Goal: Transaction & Acquisition: Obtain resource

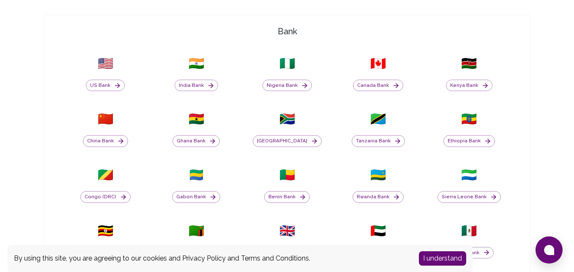
scroll to position [257, 0]
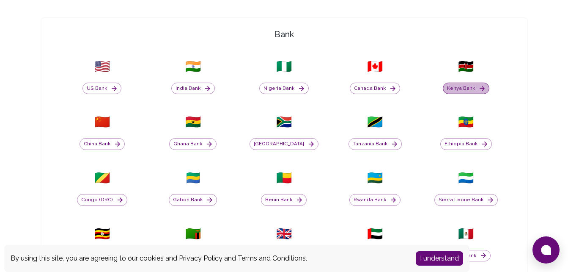
click at [473, 86] on button "Kenya Bank" at bounding box center [466, 88] width 47 height 12
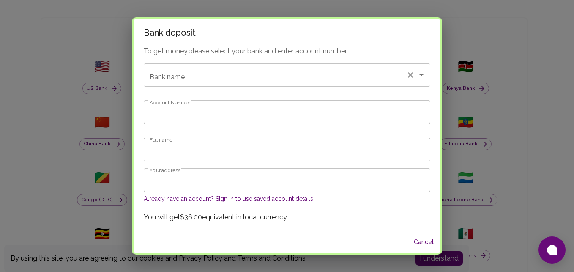
click at [270, 82] on input "Bank name" at bounding box center [275, 75] width 255 height 16
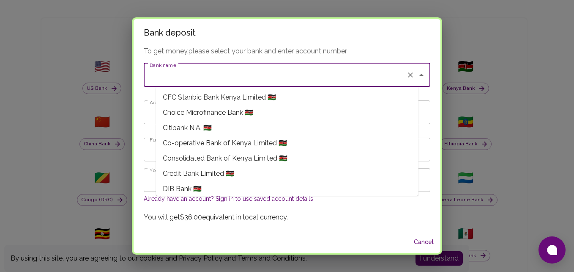
scroll to position [107, 0]
click at [232, 141] on span "Co-operative Bank of Kenya Limited 🇰🇪" at bounding box center [225, 142] width 124 height 10
type input "Co-operative Bank of Kenya Limited"
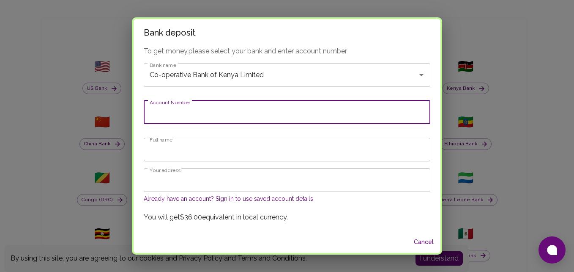
click at [195, 106] on input "Account Number" at bounding box center [287, 112] width 287 height 24
paste input "01100228651001"
type input "0"
paste input "01100228651001"
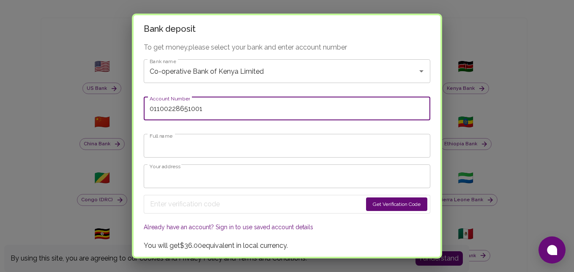
type input "01100228651001"
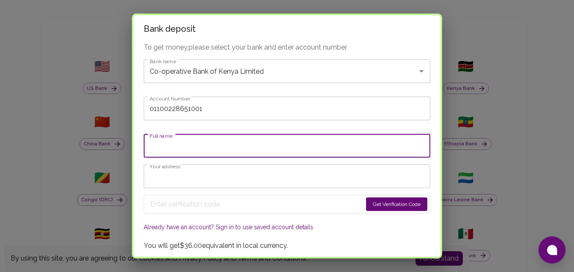
click at [267, 145] on input "Full name" at bounding box center [287, 146] width 287 height 24
type input "LOREEN CHESANG SOI"
click at [324, 174] on input "Your address" at bounding box center [287, 176] width 287 height 24
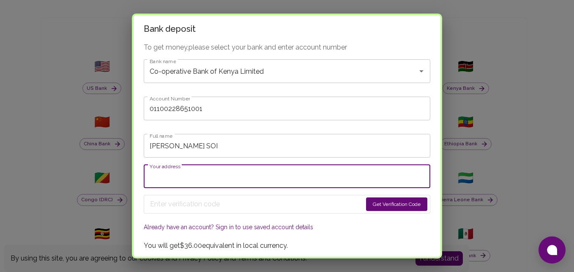
click at [227, 177] on input "Your address" at bounding box center [287, 176] width 287 height 24
paste input "P.O BOX 1438 THIKA"
type input "P.O BOX 1438 THIKA,01000, Kenya"
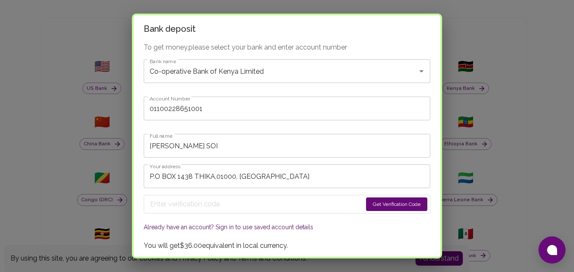
click at [382, 205] on button "Get Verification Code" at bounding box center [396, 204] width 61 height 14
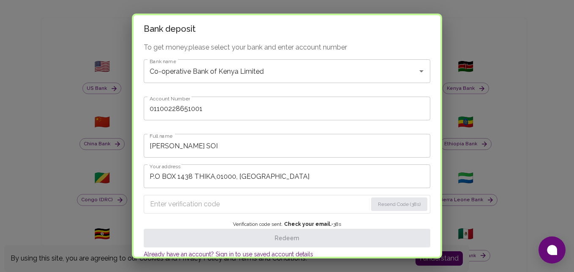
click at [263, 200] on input "Enter verification code" at bounding box center [258, 204] width 217 height 14
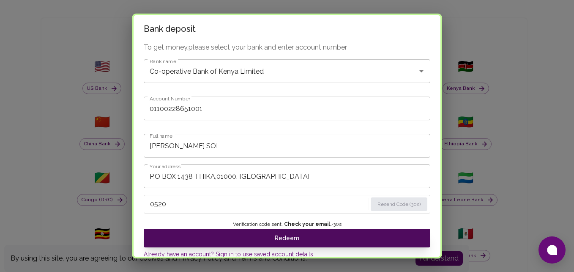
type input "0520"
click at [261, 232] on button "Redeem" at bounding box center [287, 237] width 287 height 19
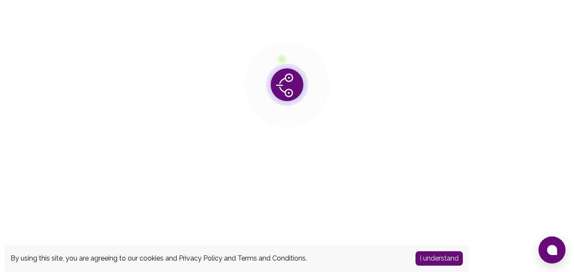
scroll to position [0, 0]
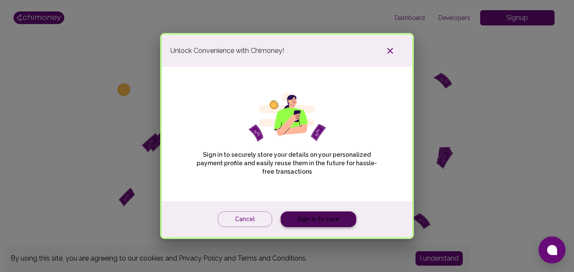
click at [299, 216] on link "Sign in to save" at bounding box center [319, 219] width 76 height 16
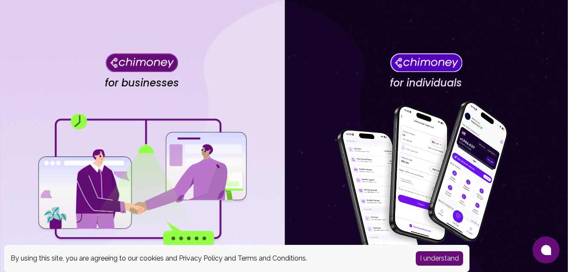
scroll to position [111, 0]
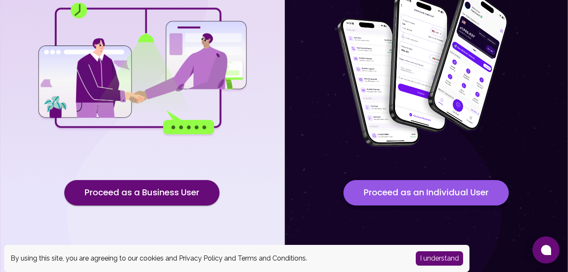
click at [393, 191] on button "Proceed as an Individual User" at bounding box center [425, 192] width 165 height 25
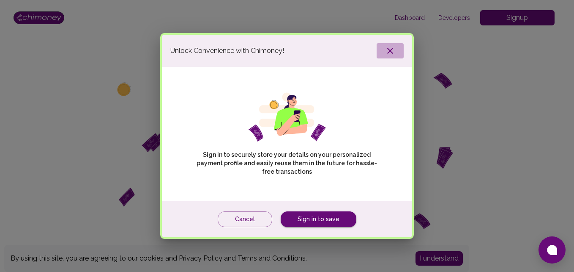
click at [390, 48] on icon "button" at bounding box center [390, 51] width 10 height 10
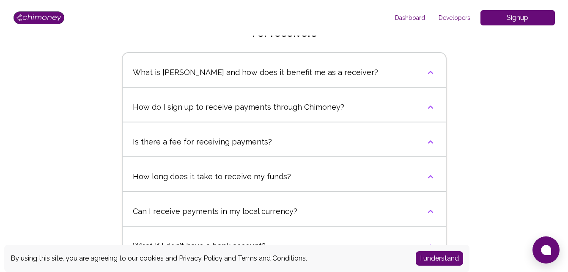
scroll to position [303, 0]
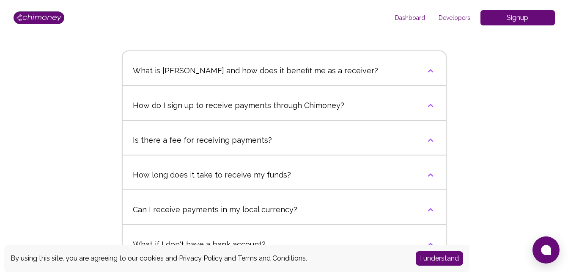
click at [428, 137] on icon "button" at bounding box center [431, 140] width 10 height 10
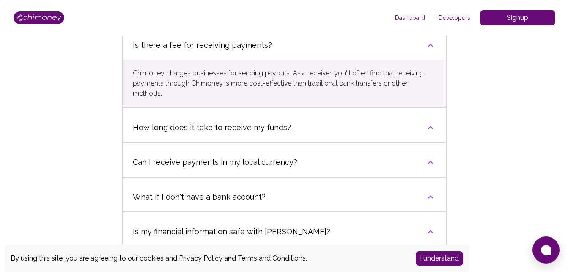
scroll to position [399, 0]
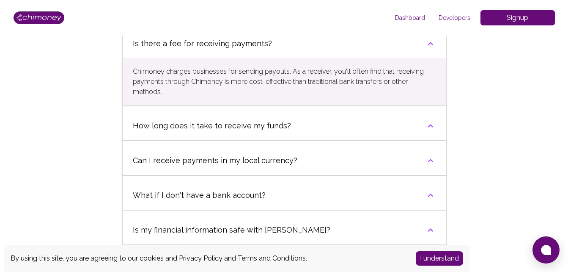
click at [426, 120] on button "How long does it take to receive my funds?" at bounding box center [284, 125] width 323 height 29
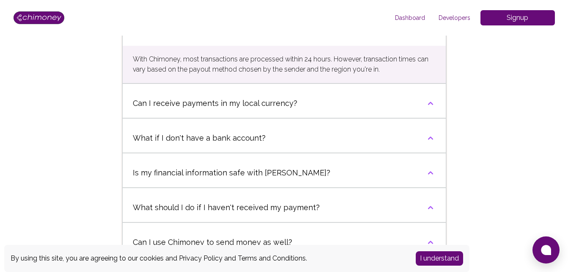
scroll to position [494, 0]
click at [426, 110] on button "Can I receive payments in my local currency?" at bounding box center [284, 102] width 323 height 29
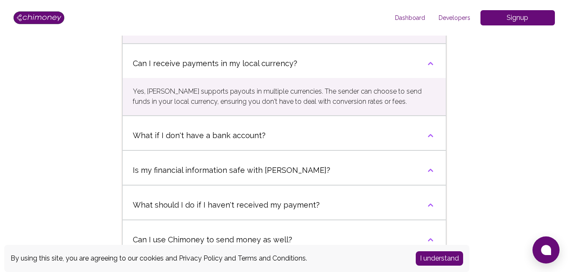
scroll to position [536, 0]
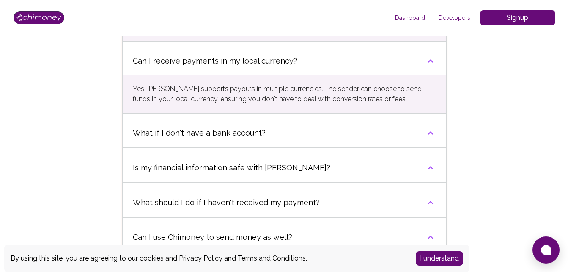
click at [429, 120] on button "What if I don't have a bank account?" at bounding box center [284, 132] width 323 height 29
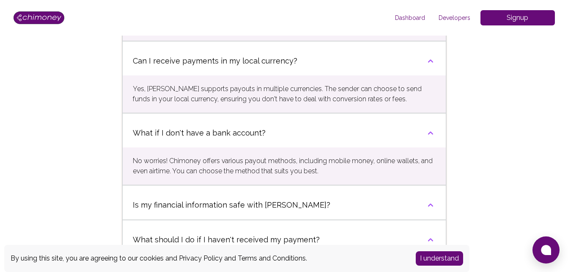
click at [429, 120] on button "What if I don't have a bank account?" at bounding box center [284, 132] width 323 height 29
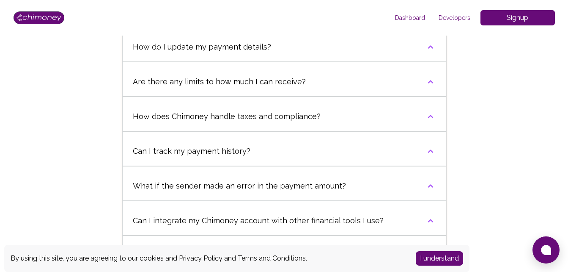
scroll to position [762, 0]
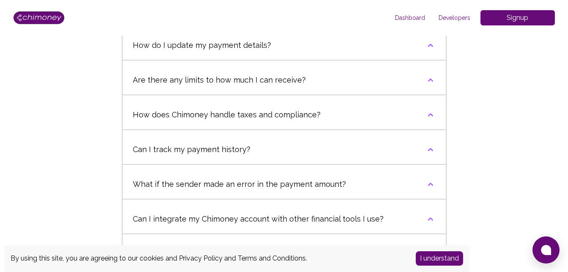
click at [423, 150] on button "Can I track my payment history?" at bounding box center [284, 149] width 323 height 29
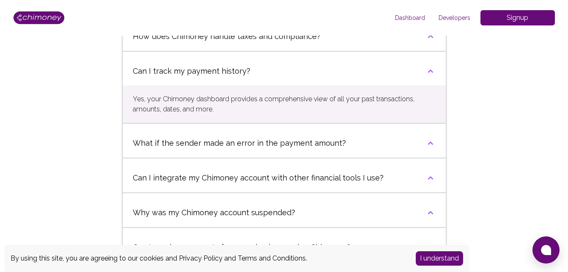
scroll to position [841, 0]
click at [423, 150] on button "What if the sender made an error in the payment amount?" at bounding box center [284, 142] width 323 height 29
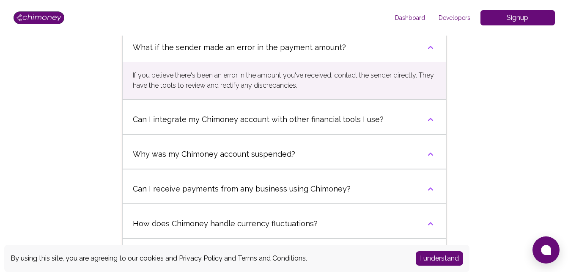
scroll to position [936, 0]
click at [423, 150] on button "Why was my Chimoney account suspended?" at bounding box center [284, 153] width 323 height 29
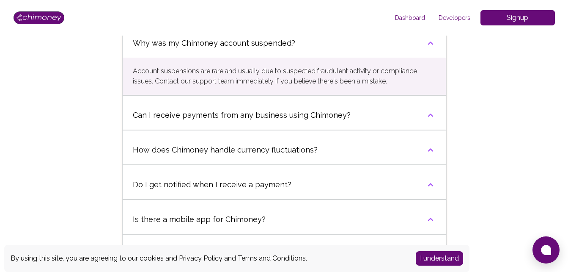
scroll to position [1048, 0]
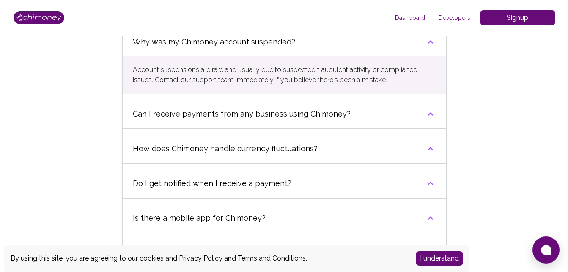
click at [429, 183] on icon "button" at bounding box center [430, 182] width 5 height 3
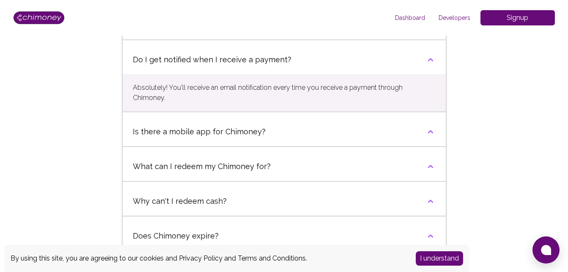
scroll to position [1174, 0]
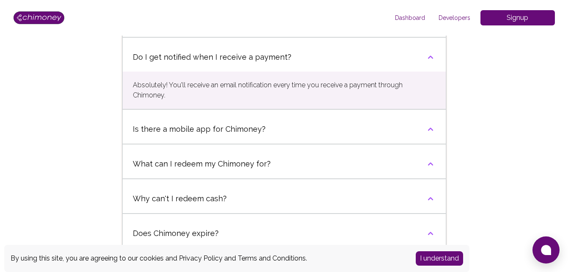
click at [424, 159] on button "What can I redeem my Chimoney for?" at bounding box center [284, 163] width 323 height 29
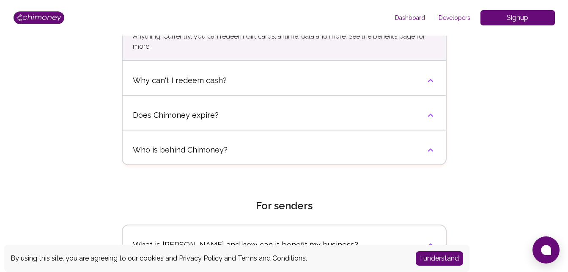
scroll to position [1332, 0]
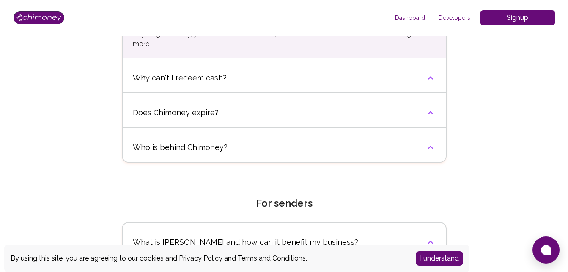
click at [431, 143] on icon "button" at bounding box center [431, 147] width 10 height 10
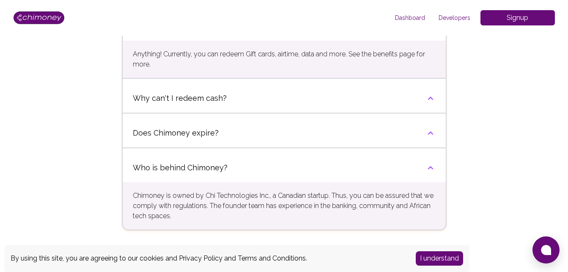
scroll to position [1296, 0]
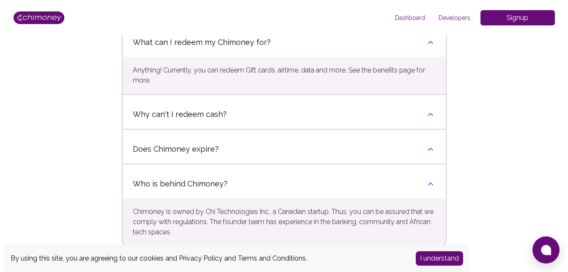
click at [431, 143] on button "Does Chimoney expire?" at bounding box center [284, 149] width 323 height 29
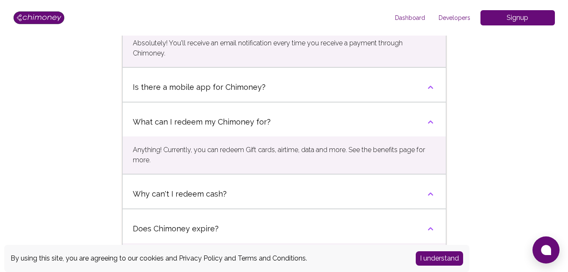
scroll to position [1216, 0]
click at [426, 88] on icon "button" at bounding box center [431, 87] width 10 height 10
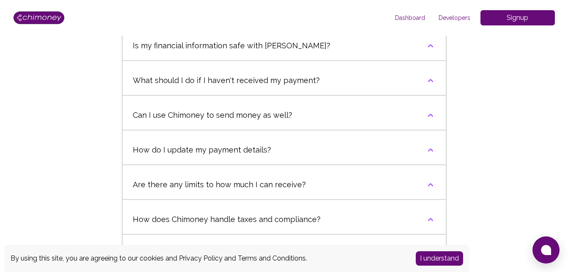
scroll to position [657, 0]
click at [425, 88] on button "What should I do if I haven't received my payment?" at bounding box center [284, 81] width 323 height 29
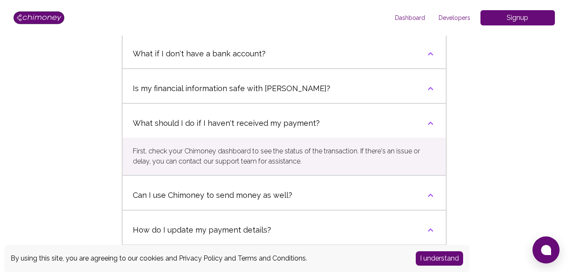
scroll to position [612, 0]
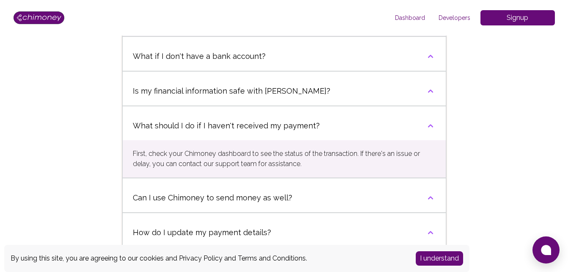
click at [426, 88] on icon "button" at bounding box center [431, 91] width 10 height 10
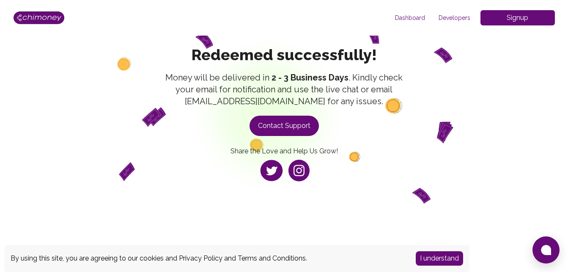
scroll to position [0, 0]
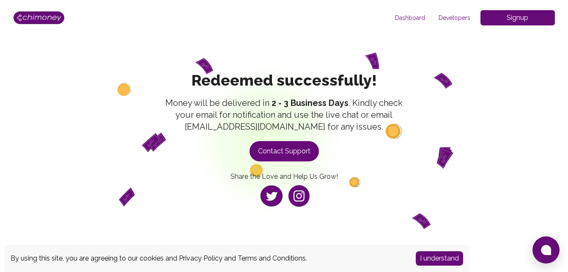
click at [403, 19] on span "Dashboard" at bounding box center [410, 18] width 44 height 8
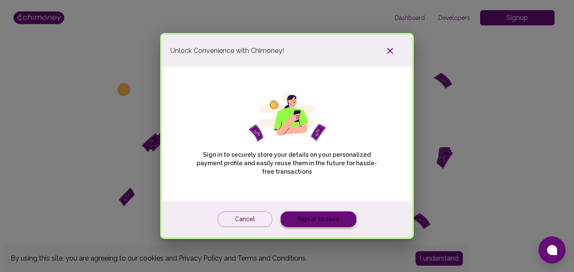
click at [321, 219] on link "Sign in to save" at bounding box center [319, 219] width 76 height 16
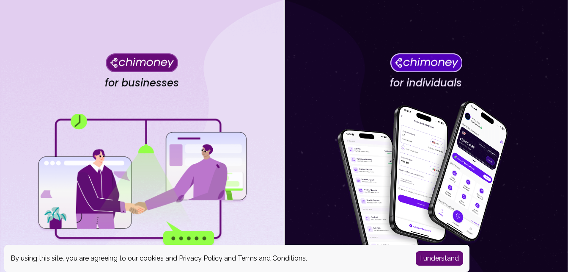
scroll to position [111, 0]
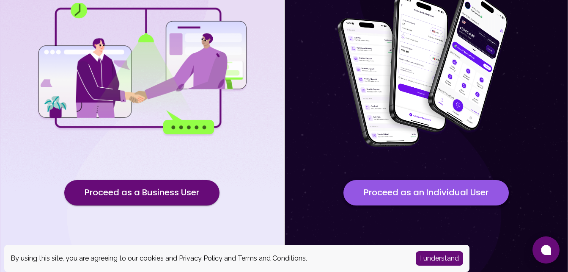
click at [388, 195] on button "Proceed as an Individual User" at bounding box center [425, 192] width 165 height 25
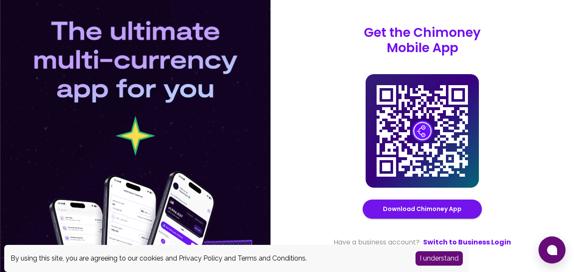
click at [437, 255] on button "I understand" at bounding box center [439, 258] width 47 height 14
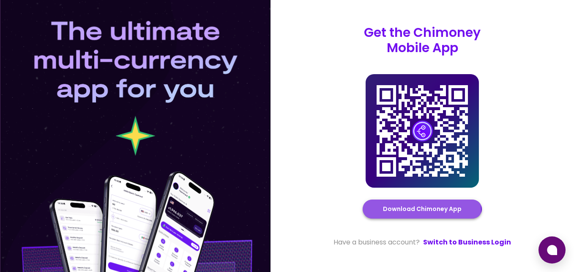
click at [398, 209] on link "Download Chimoney App" at bounding box center [422, 208] width 79 height 11
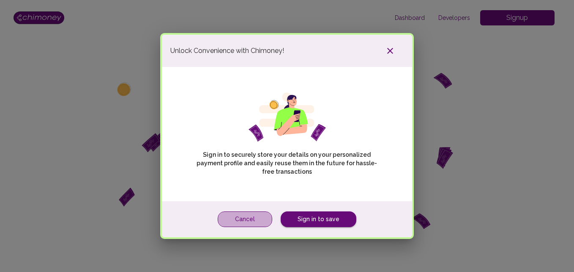
click at [241, 220] on button "Cancel" at bounding box center [245, 219] width 55 height 16
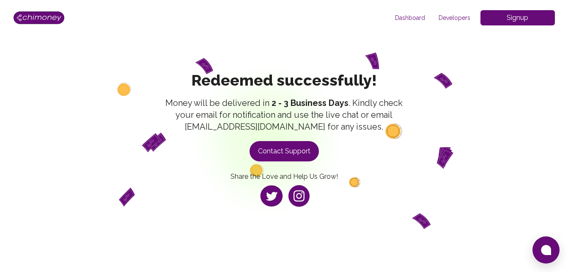
click at [415, 17] on span "Dashboard" at bounding box center [410, 18] width 44 height 8
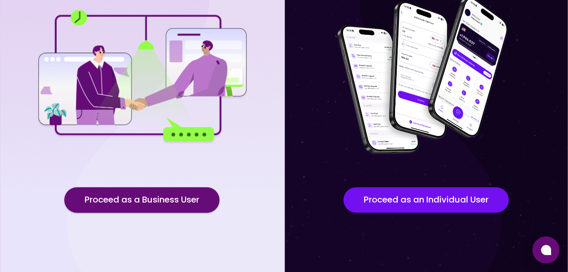
scroll to position [111, 0]
